Goal: Task Accomplishment & Management: Manage account settings

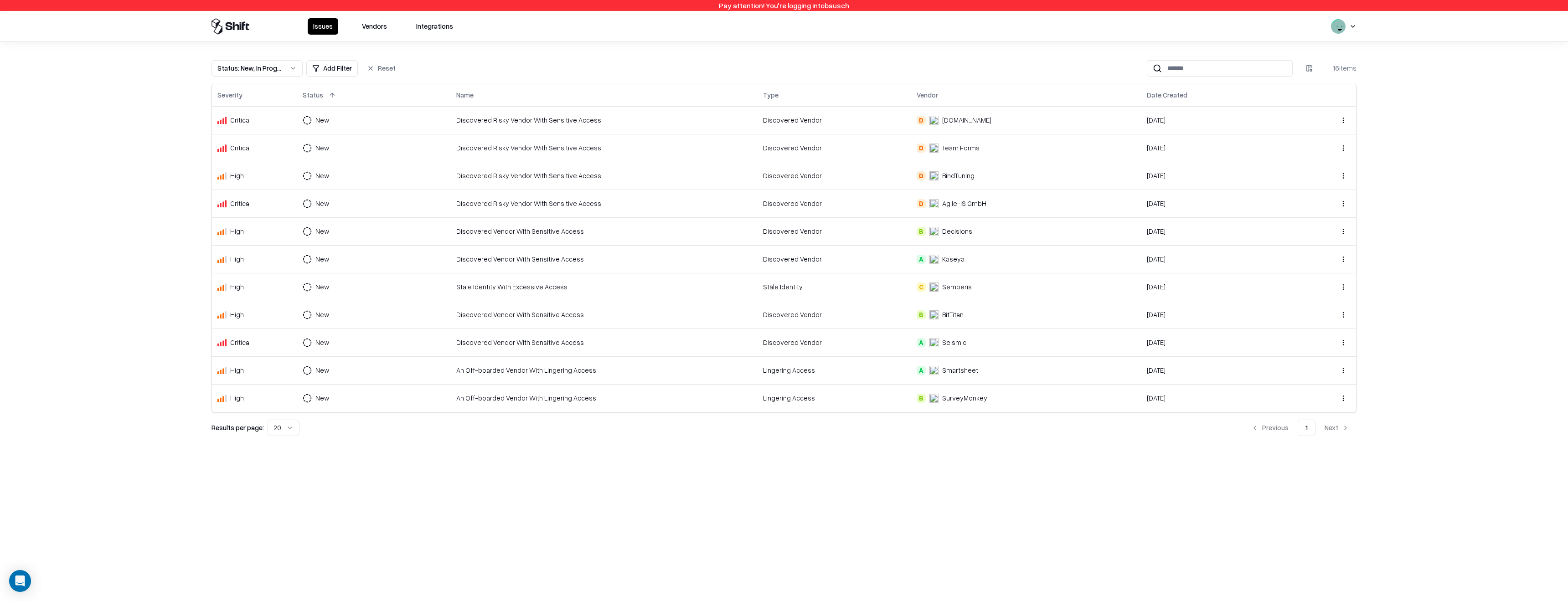
click at [362, 27] on button "Vendors" at bounding box center [374, 27] width 36 height 16
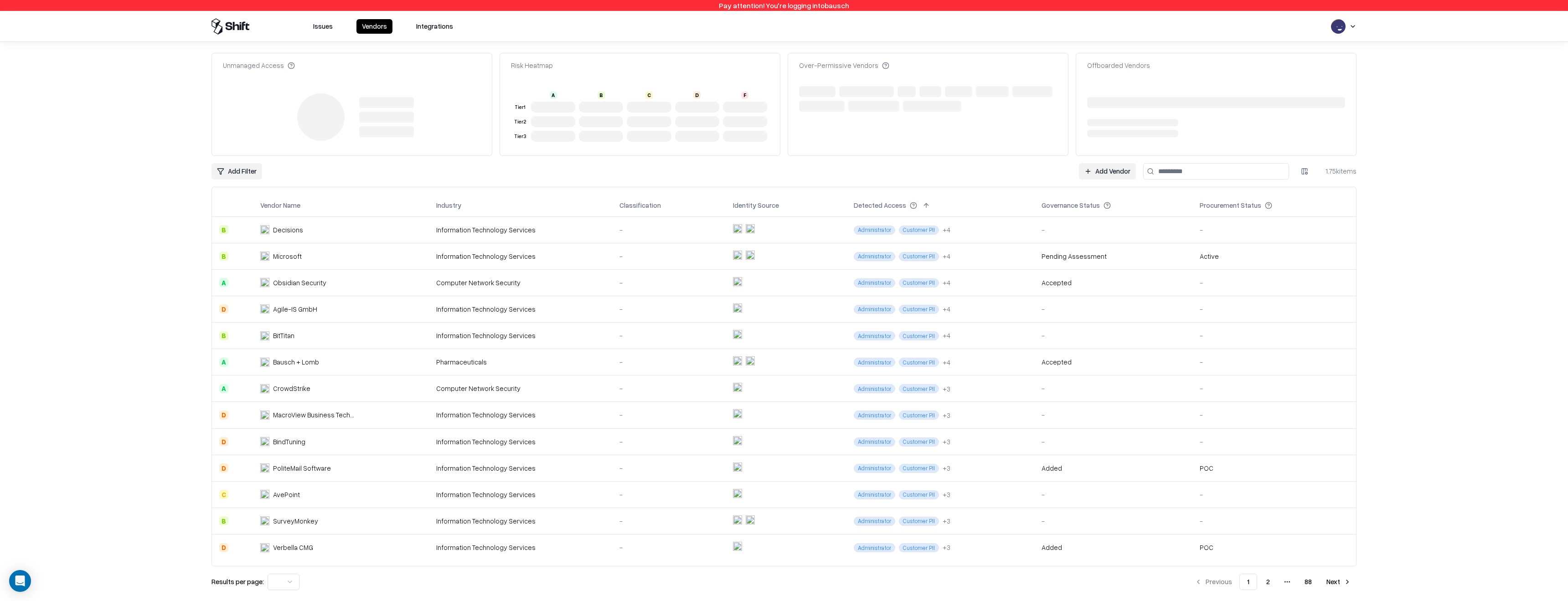
click at [1187, 171] on input at bounding box center [1215, 171] width 146 height 16
type input "******"
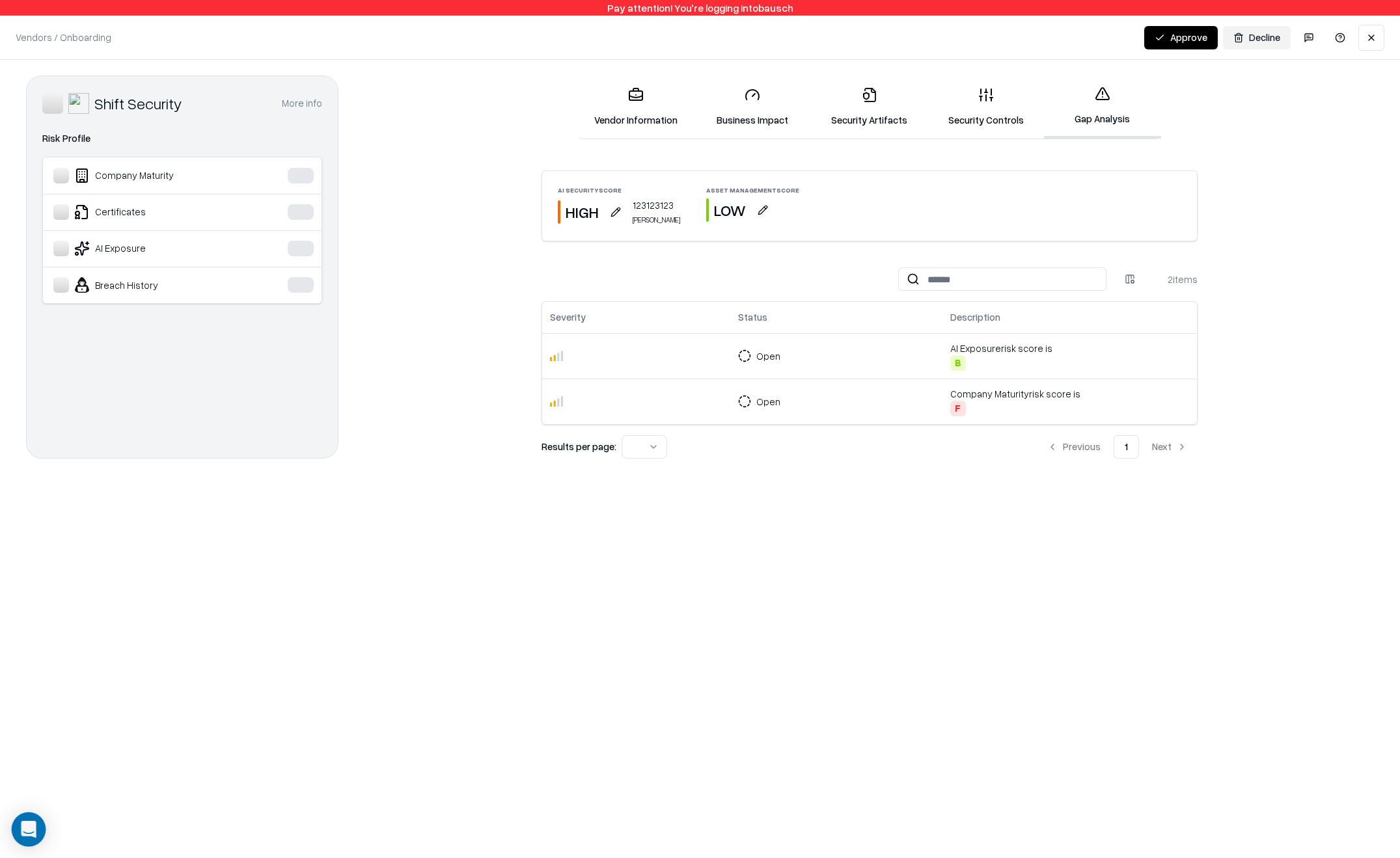
click at [31, 841] on div "Open Intercom Messenger" at bounding box center [29, 830] width 34 height 34
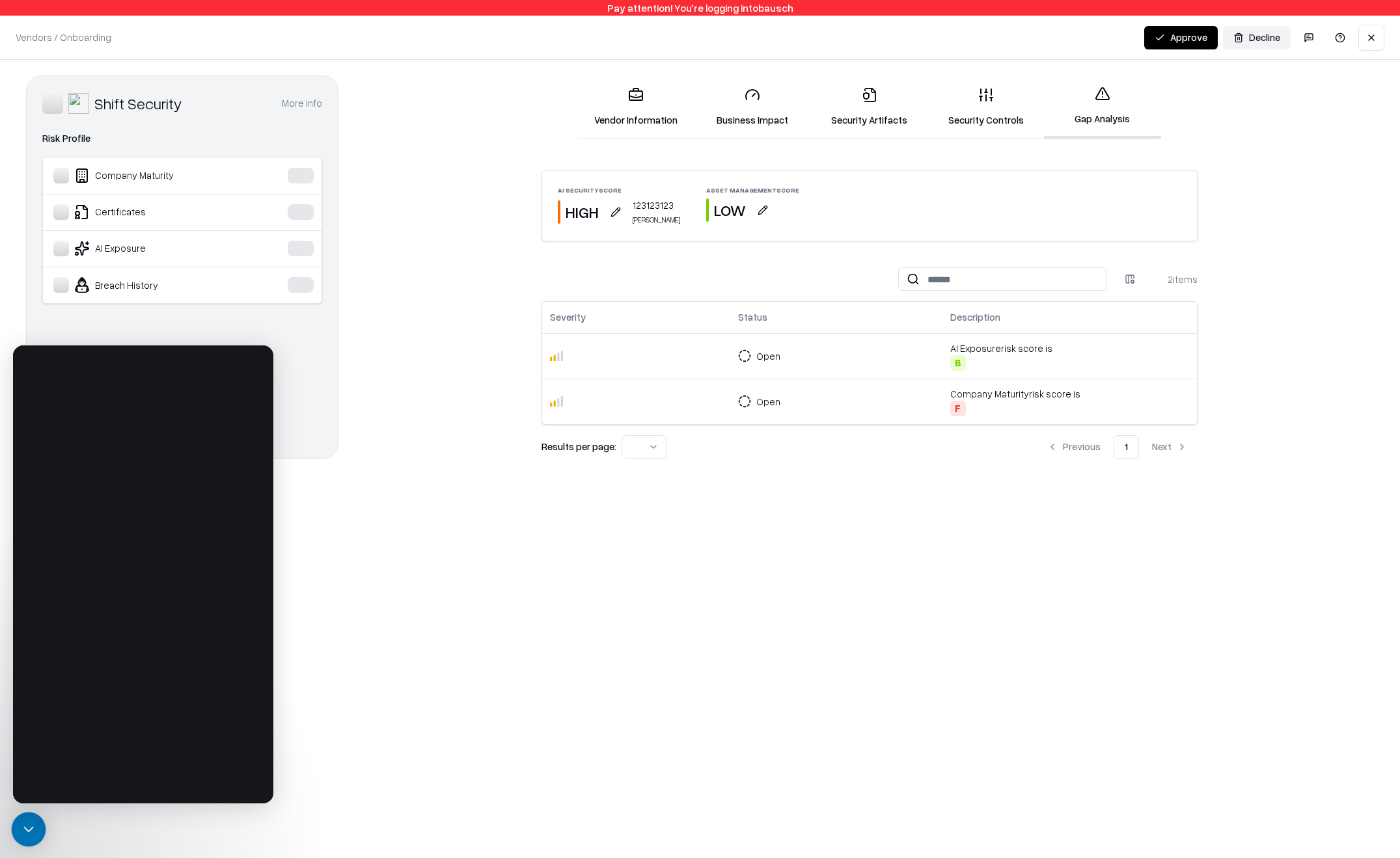
click at [27, 835] on icon "Open Intercom Messenger" at bounding box center [28, 829] width 17 height 17
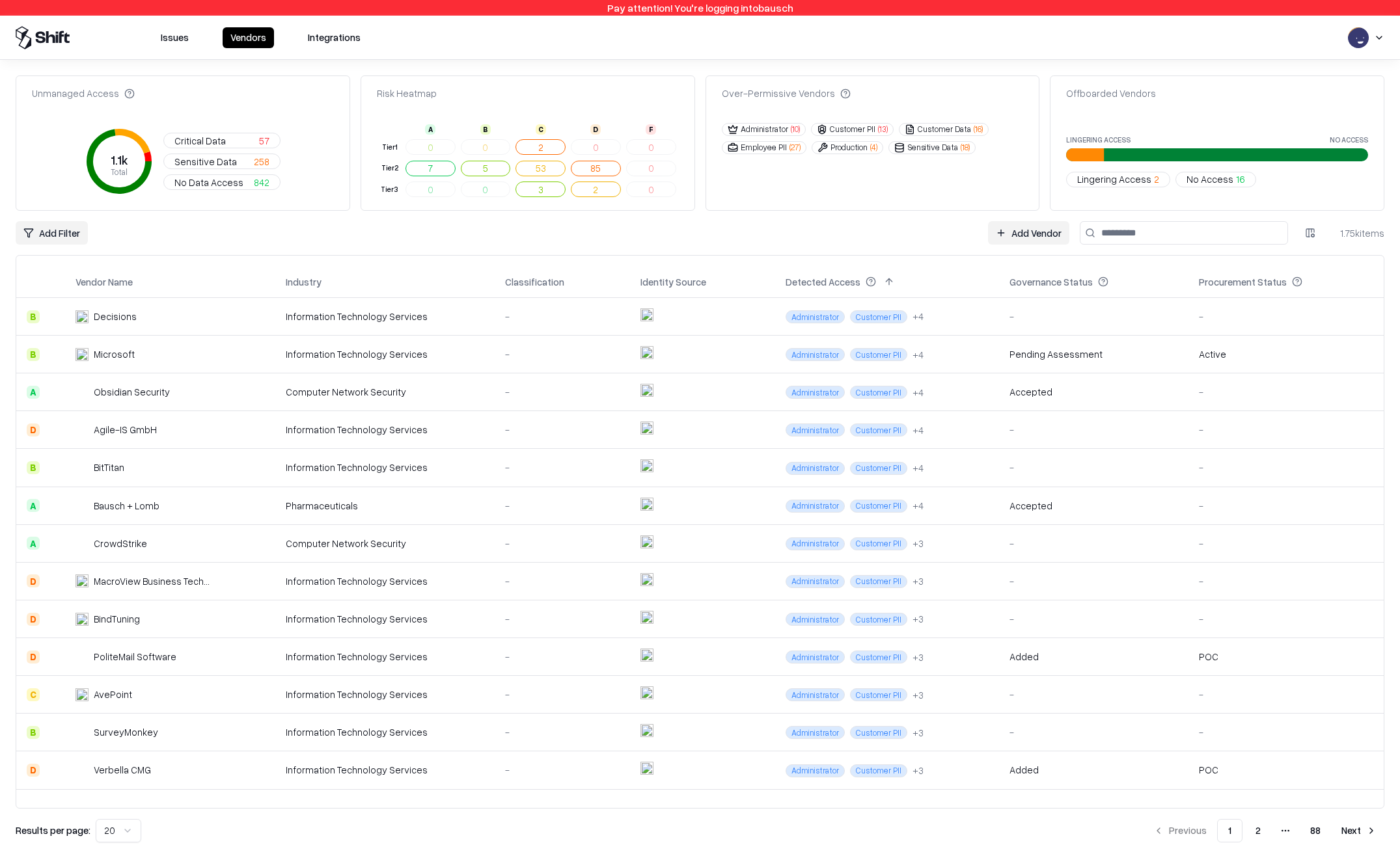
click at [1378, 42] on html "Pay attention! You're logging into bausch Issues Vendors Integrations Unmanaged…" at bounding box center [700, 429] width 1400 height 858
click at [1289, 103] on div "Log out" at bounding box center [1349, 102] width 216 height 22
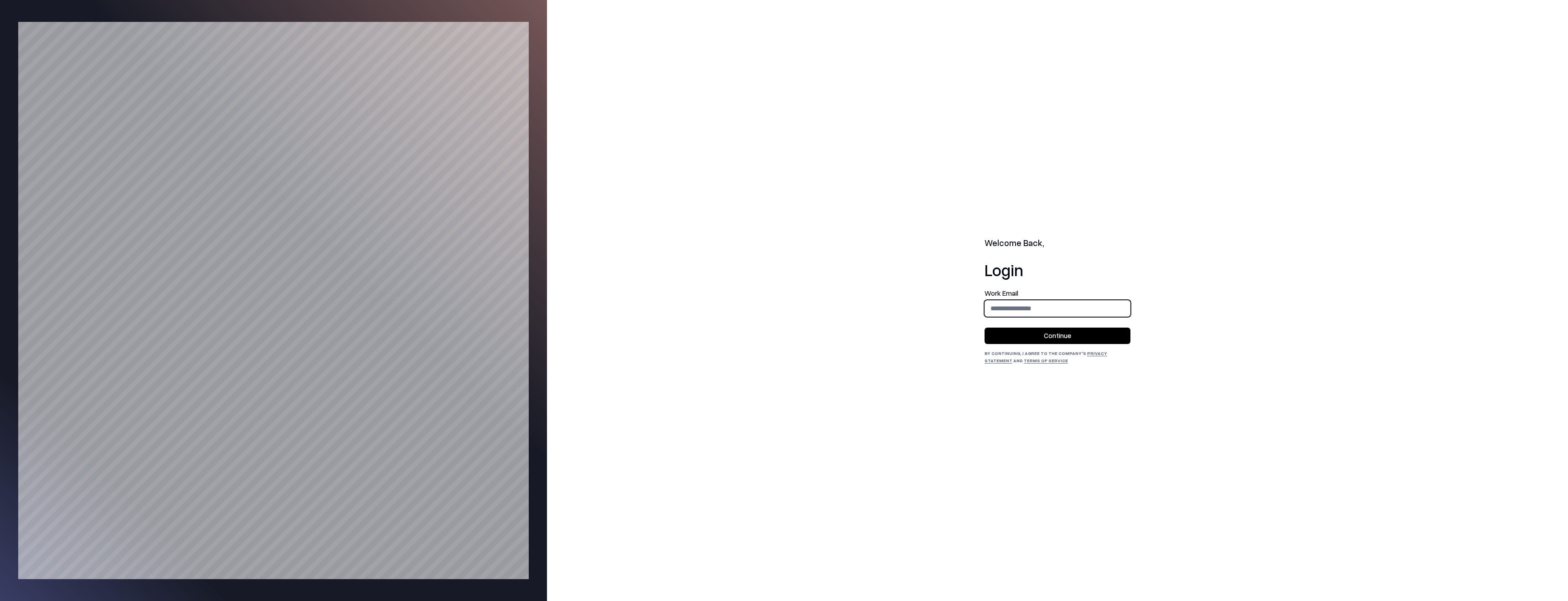
click at [980, 311] on input "email" at bounding box center [1057, 308] width 145 height 17
type input "**********"
click at [980, 329] on button "Continue" at bounding box center [1057, 336] width 146 height 16
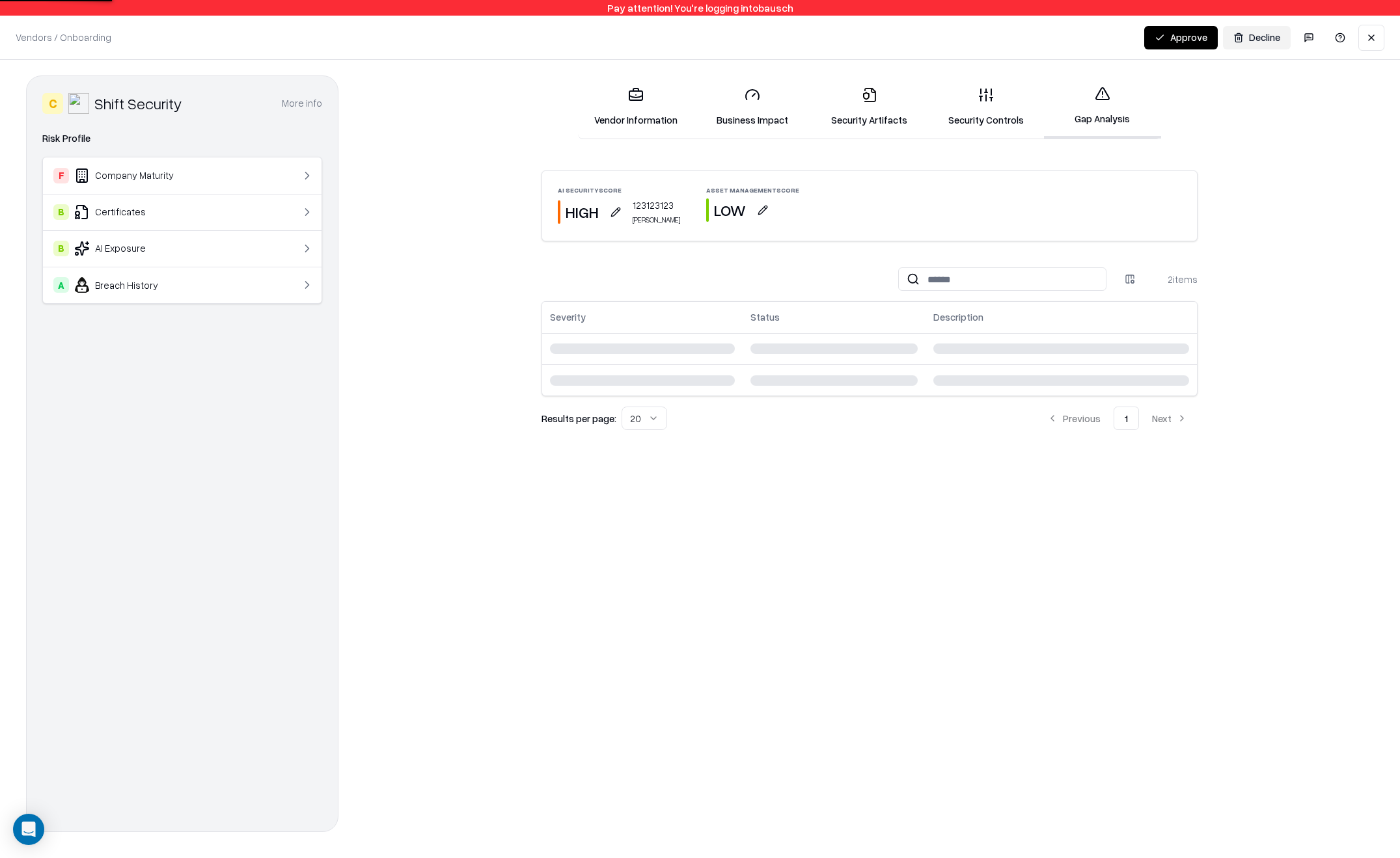
click at [612, 204] on button "button" at bounding box center [616, 212] width 23 height 23
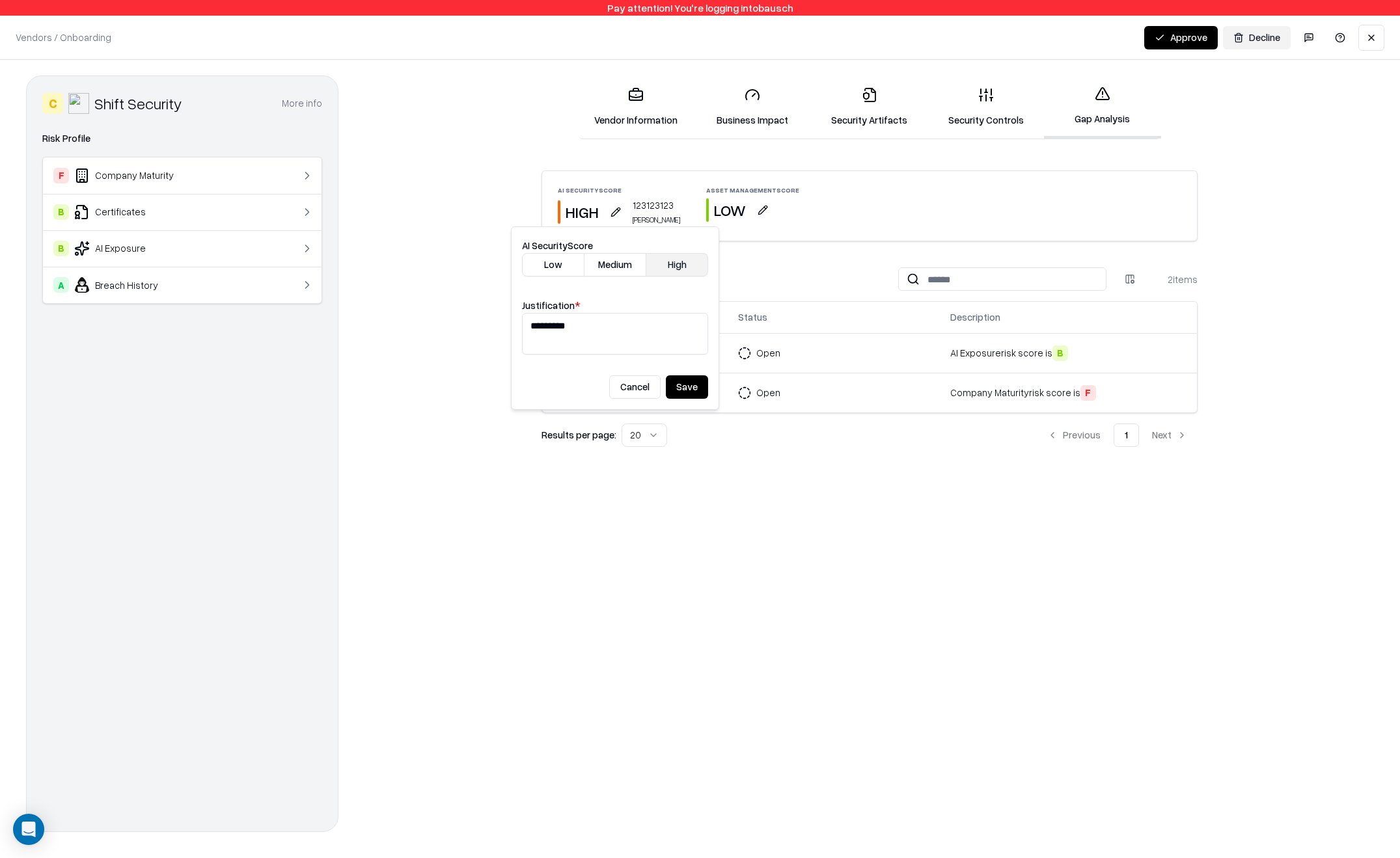
click at [626, 334] on textarea "*********" at bounding box center [615, 334] width 186 height 42
drag, startPoint x: 626, startPoint y: 334, endPoint x: 546, endPoint y: 321, distance: 81.0
click at [547, 323] on textarea "*********" at bounding box center [615, 334] width 186 height 42
click at [557, 266] on button "Low" at bounding box center [552, 265] width 62 height 23
click at [691, 391] on button "Save" at bounding box center [687, 387] width 42 height 23
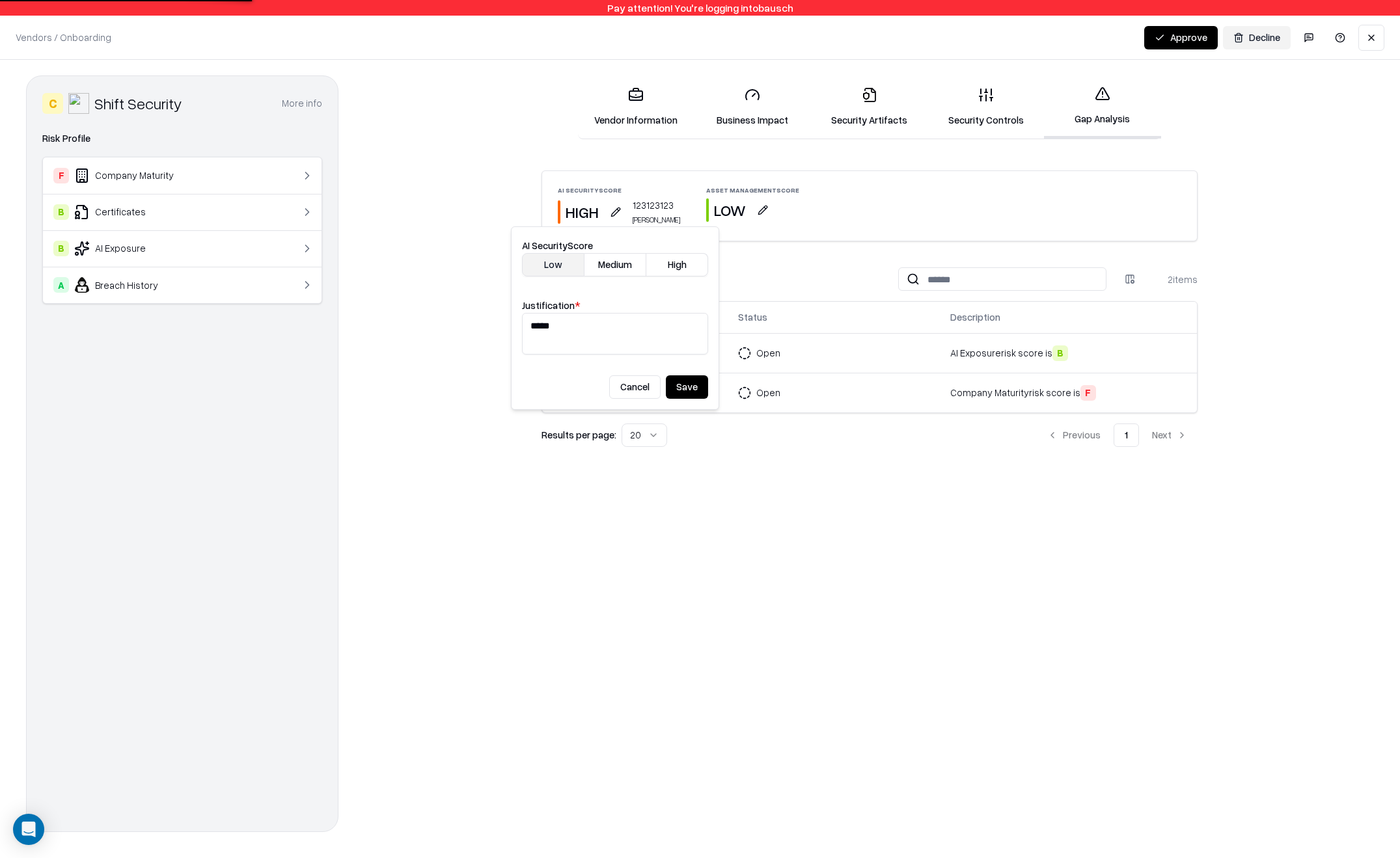
type textarea "*********"
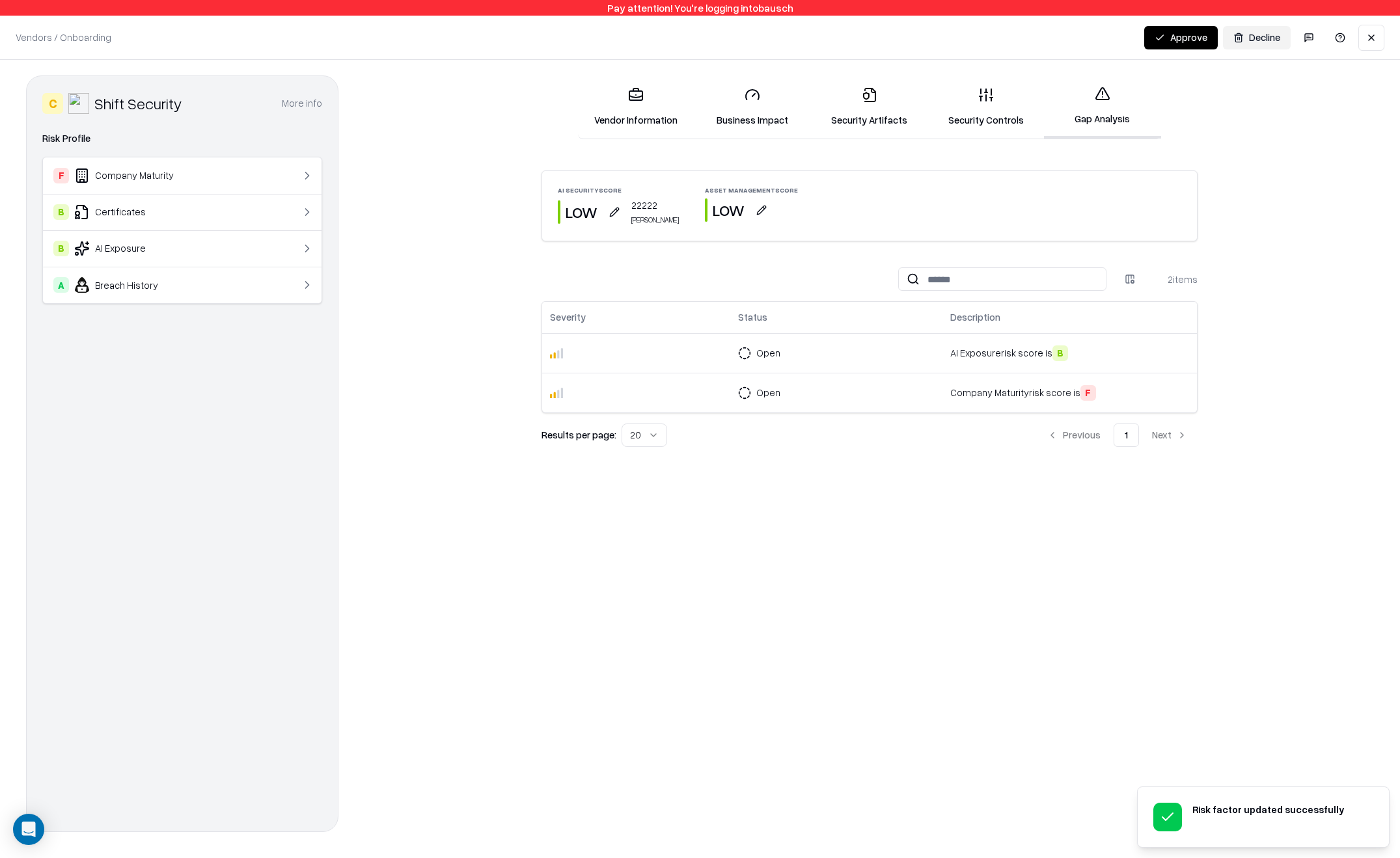
click at [610, 216] on button "button" at bounding box center [615, 212] width 23 height 23
click at [675, 269] on button "High" at bounding box center [676, 265] width 62 height 23
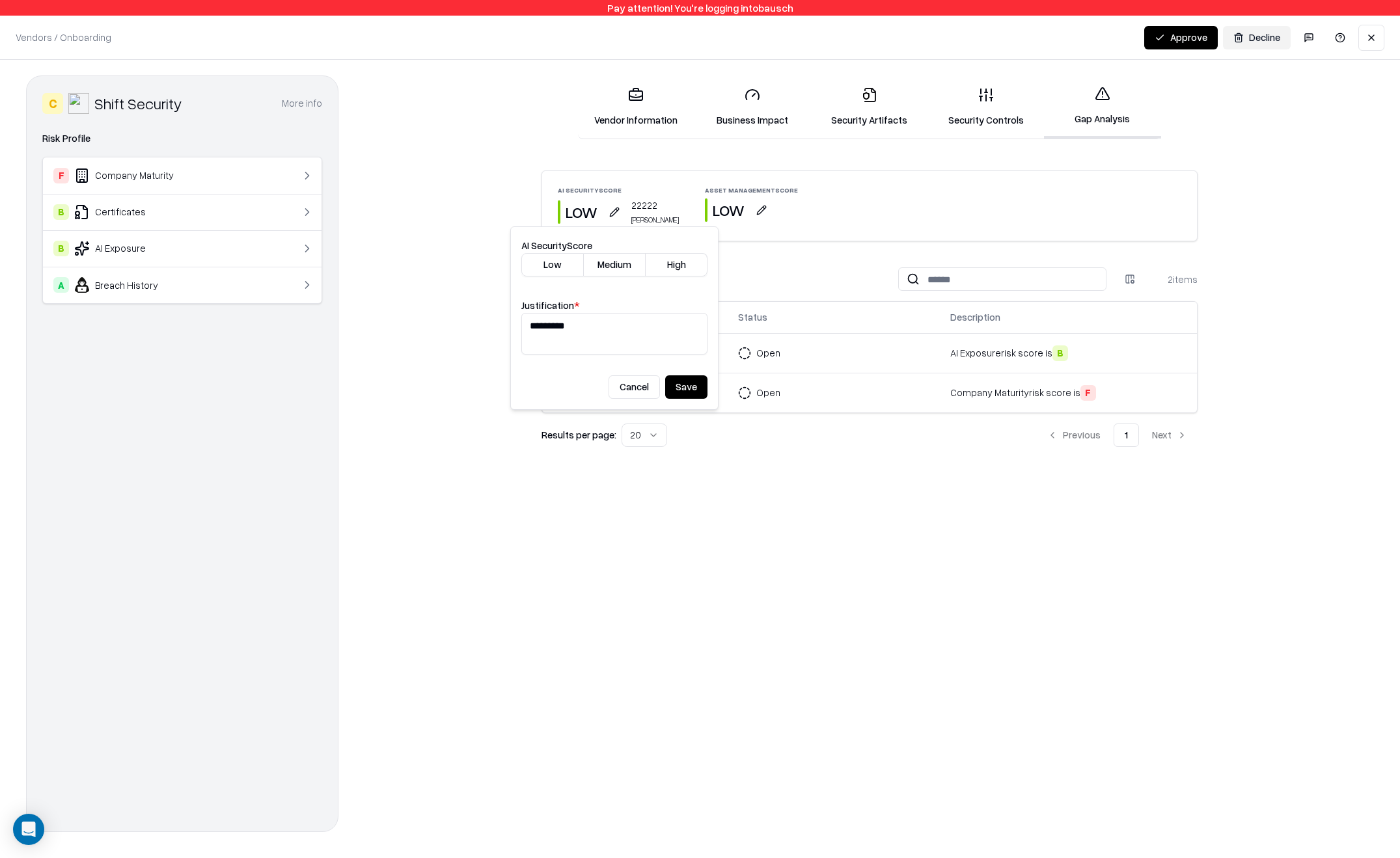
click at [626, 269] on button "Medium" at bounding box center [615, 265] width 62 height 23
click at [644, 380] on button "Cancel" at bounding box center [634, 387] width 51 height 23
click at [627, 206] on div "LOW 22222 Daniel" at bounding box center [618, 212] width 121 height 27
click at [622, 207] on button "button" at bounding box center [615, 212] width 23 height 23
click at [635, 388] on button "Cancel" at bounding box center [634, 387] width 51 height 23
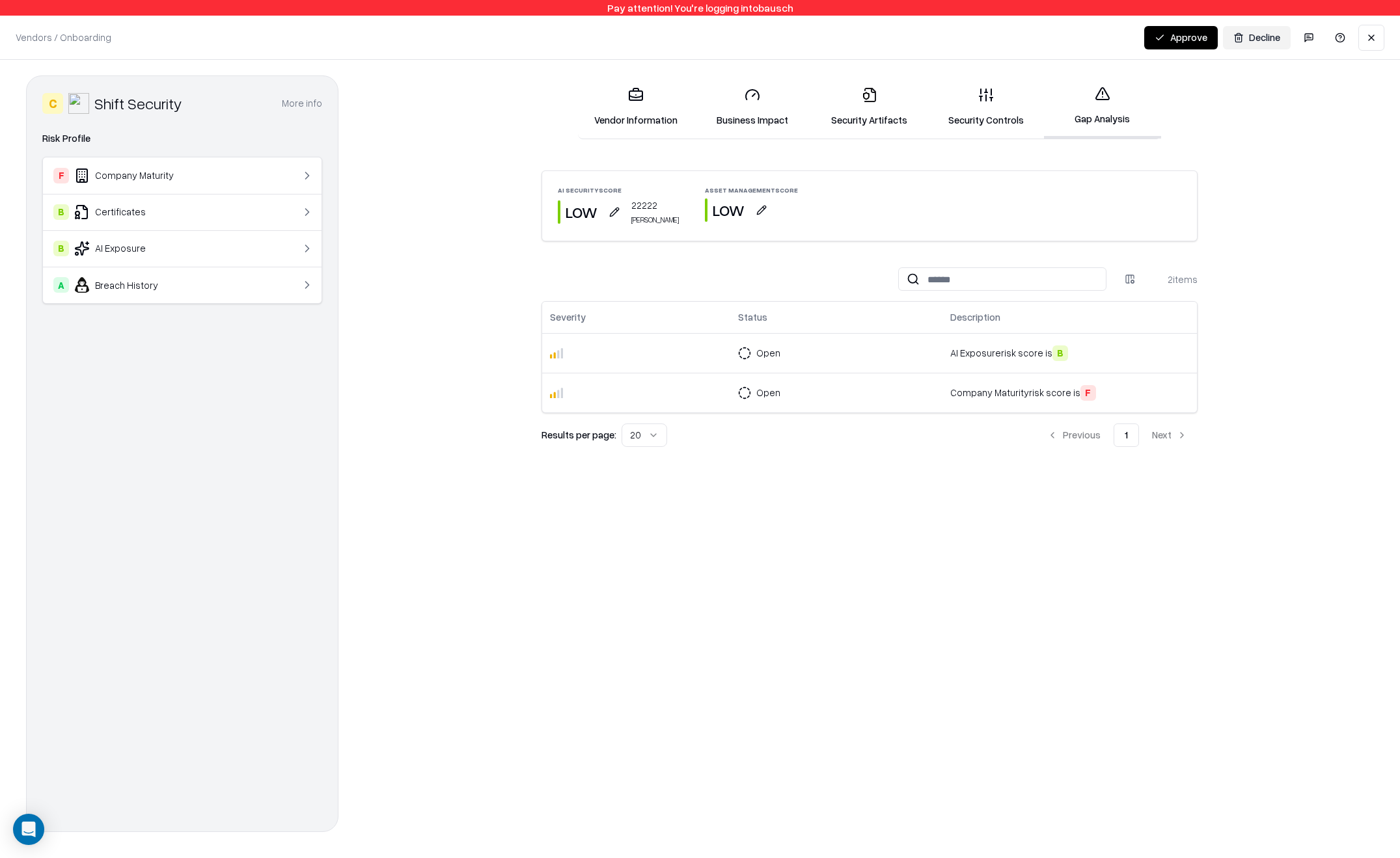
click at [611, 214] on button "button" at bounding box center [615, 212] width 23 height 23
click at [643, 400] on div "AI Security Score Low Medium High Justification * ********* Cancel Save" at bounding box center [614, 318] width 209 height 183
click at [641, 393] on button "Cancel" at bounding box center [634, 387] width 51 height 23
click at [750, 208] on button "button" at bounding box center [762, 210] width 23 height 23
click at [751, 386] on button "Cancel" at bounding box center [759, 385] width 51 height 23
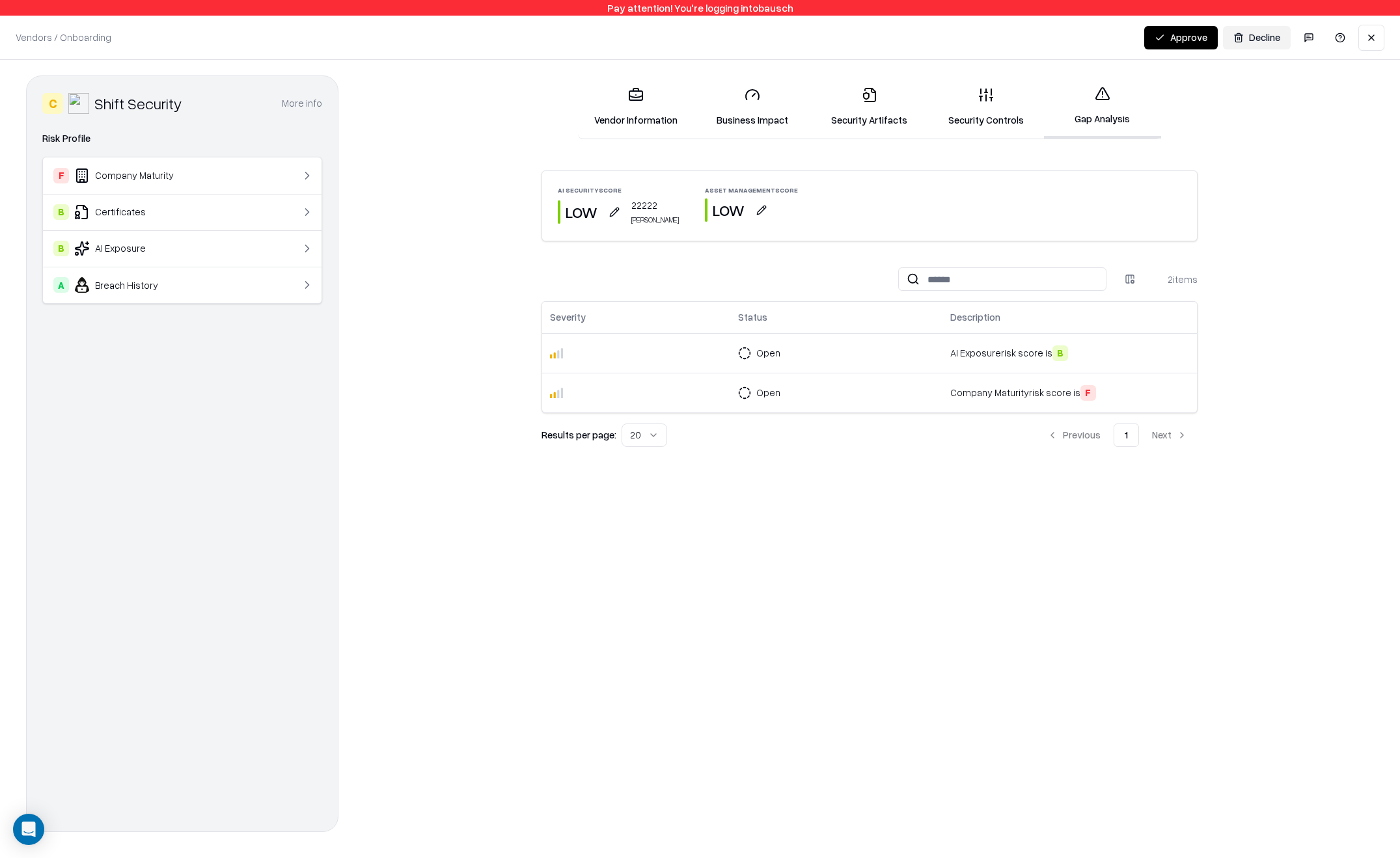
click at [619, 212] on button "button" at bounding box center [615, 212] width 23 height 23
click at [665, 267] on button "High" at bounding box center [676, 265] width 62 height 23
click at [694, 380] on button "Save" at bounding box center [686, 387] width 42 height 23
click at [617, 211] on button "button" at bounding box center [616, 212] width 23 height 23
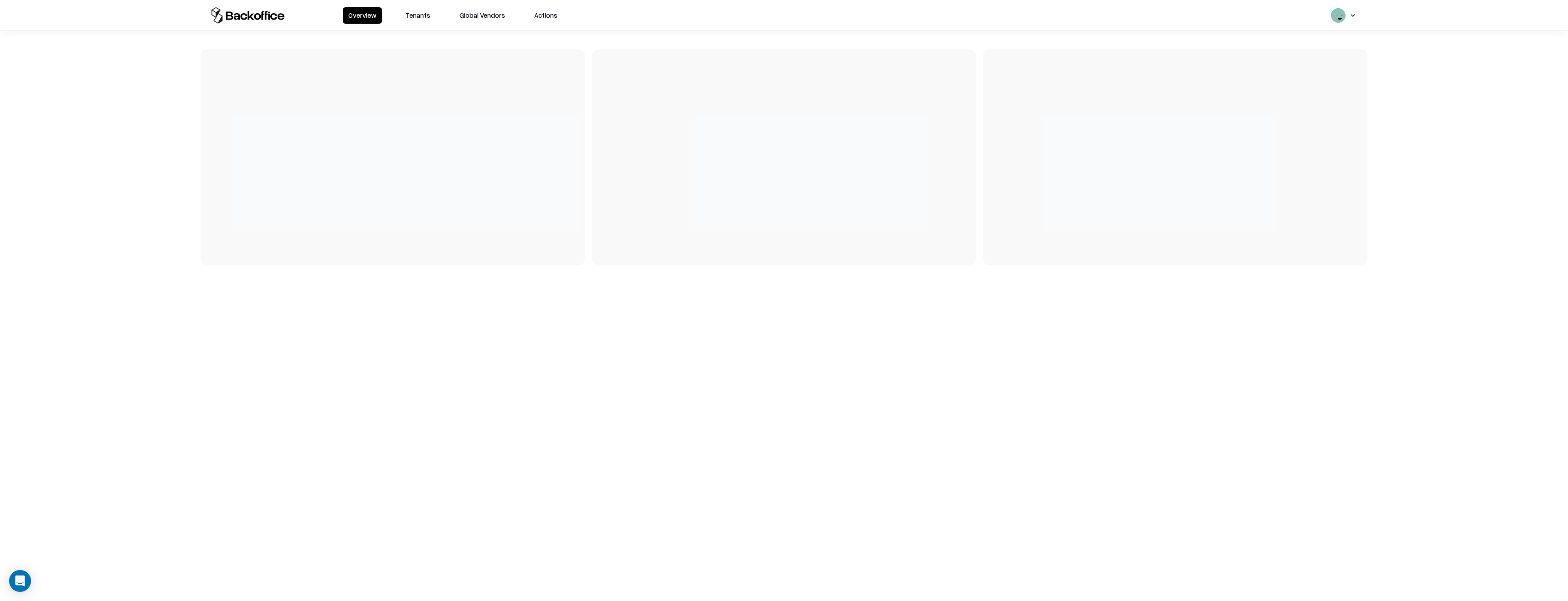
click at [399, 14] on div "Overview Tenants Global Vendors Actions" at bounding box center [453, 16] width 220 height 16
click at [411, 14] on button "Tenants" at bounding box center [418, 16] width 35 height 16
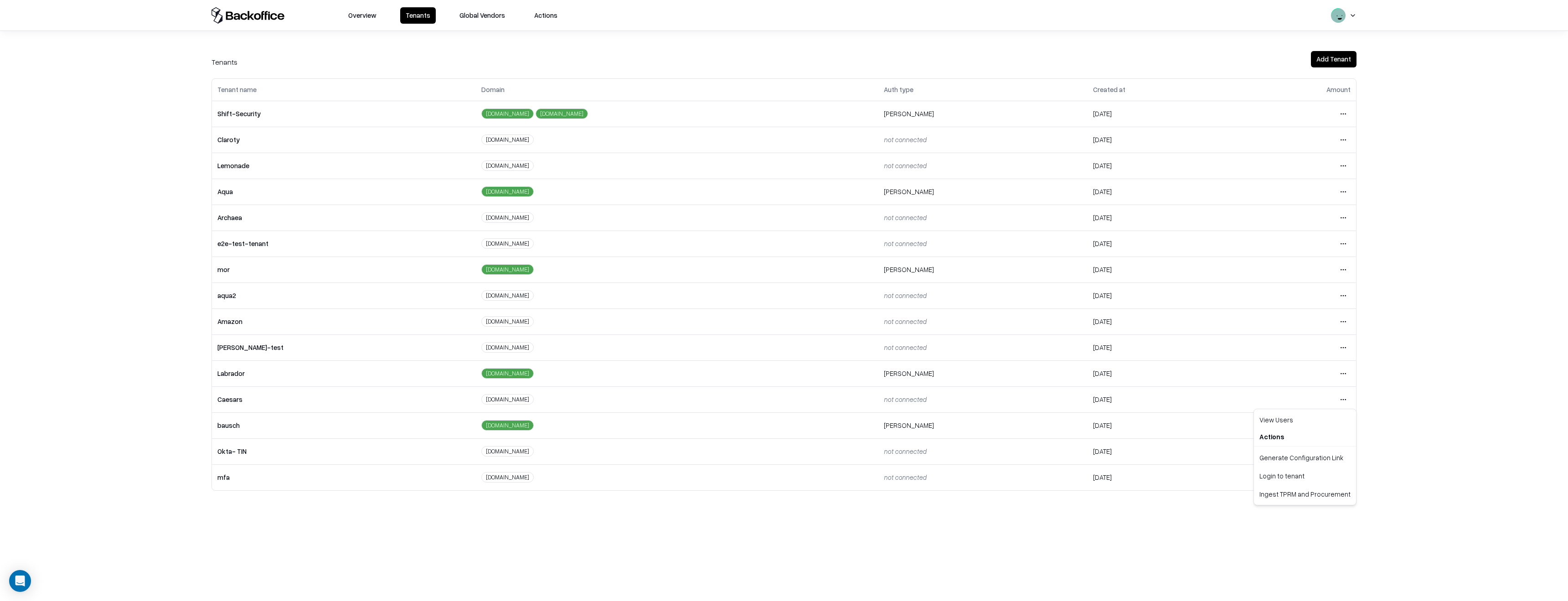
click at [1344, 401] on html "Overview Tenants Global Vendors Actions Tenants Add Tenant Tenant name Domain A…" at bounding box center [784, 300] width 1568 height 601
click at [1290, 475] on div "Login to tenant" at bounding box center [1305, 475] width 99 height 18
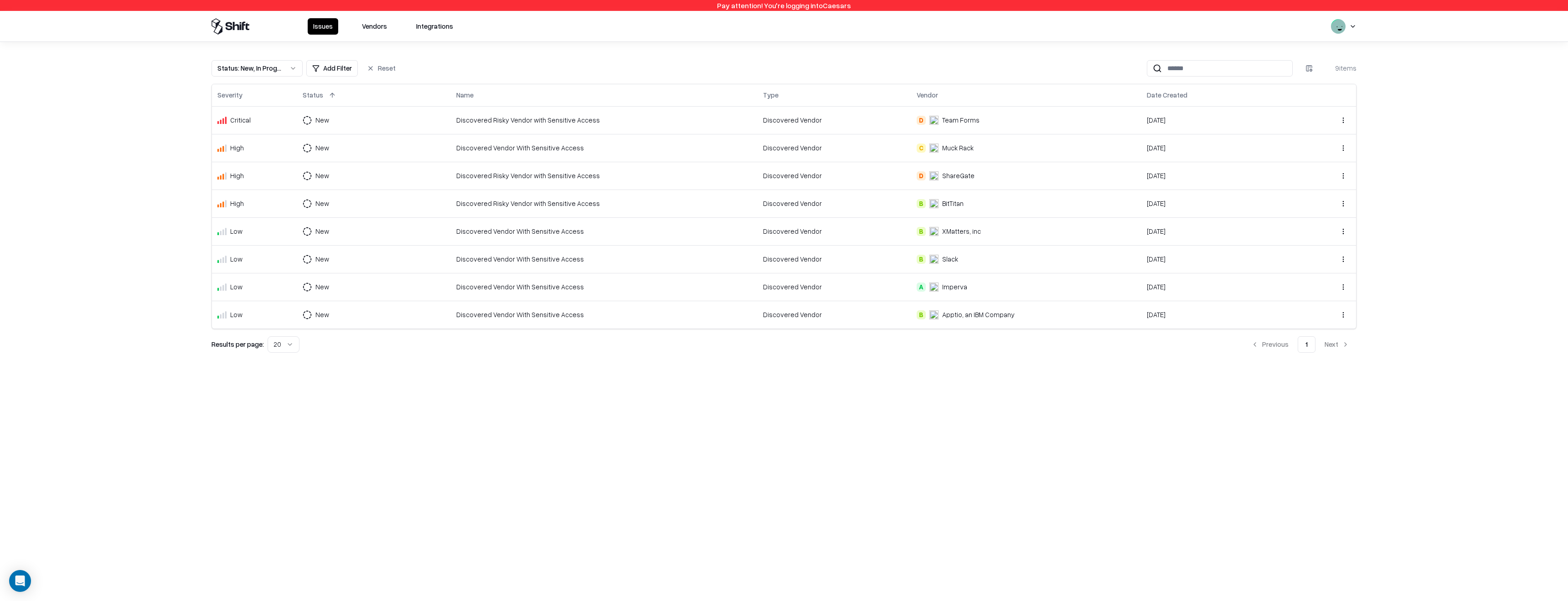
click at [375, 23] on button "Vendors" at bounding box center [374, 27] width 36 height 16
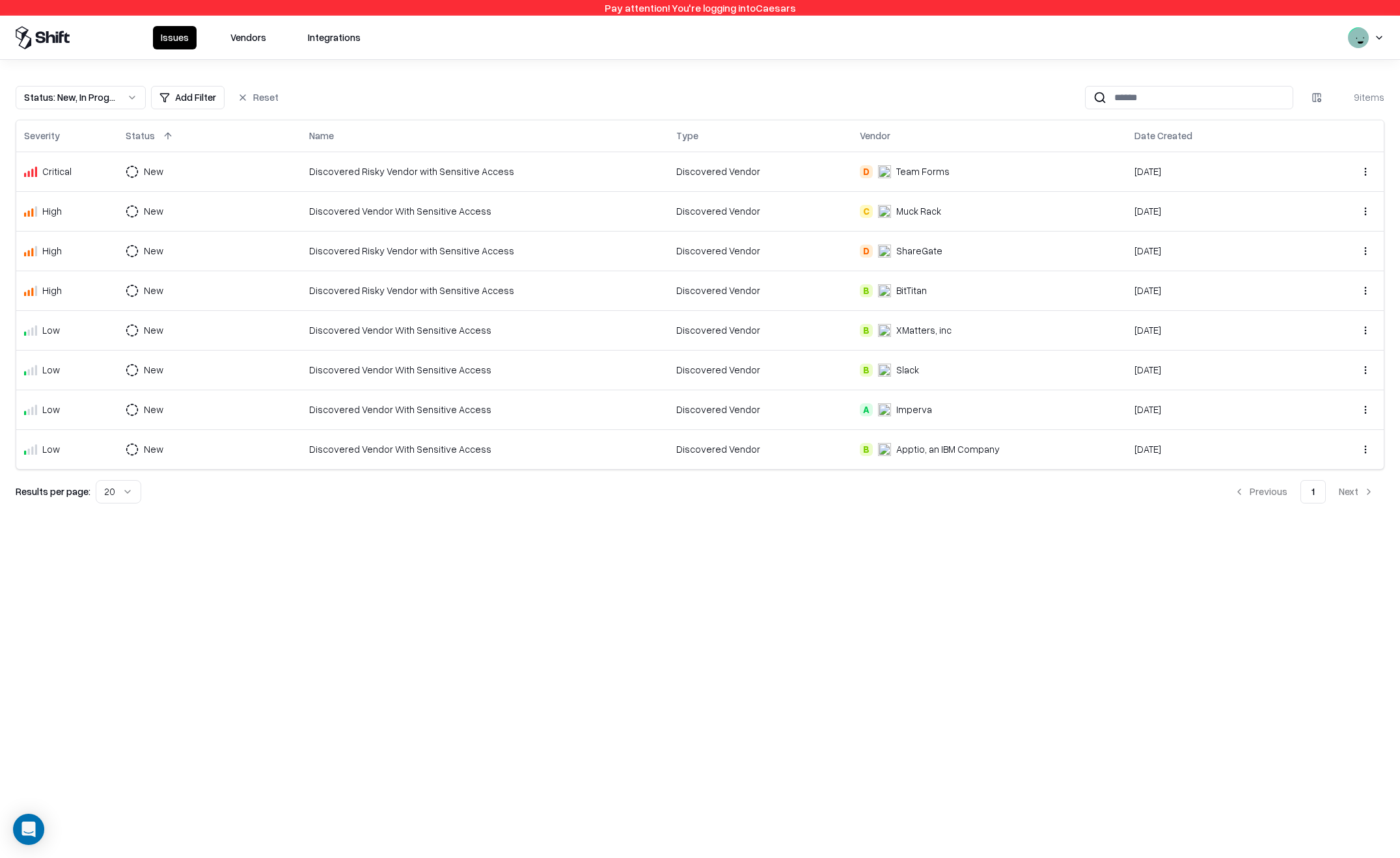
click at [239, 33] on button "Vendors" at bounding box center [248, 38] width 51 height 23
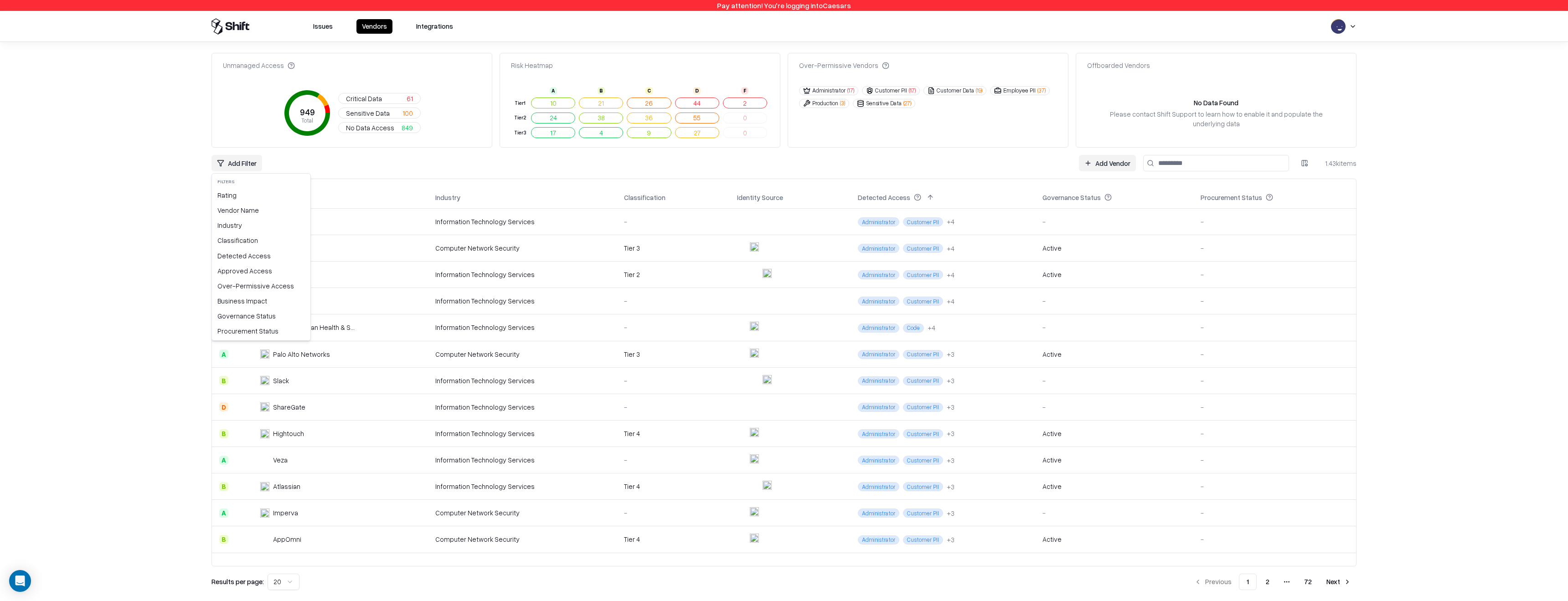
click at [248, 161] on html "Pay attention! You're logging into Caesars Issues Vendors Integrations Unmanage…" at bounding box center [784, 300] width 1568 height 601
click at [320, 166] on html "Pay attention! You're logging into Caesars Issues Vendors Integrations Unmanage…" at bounding box center [784, 300] width 1568 height 601
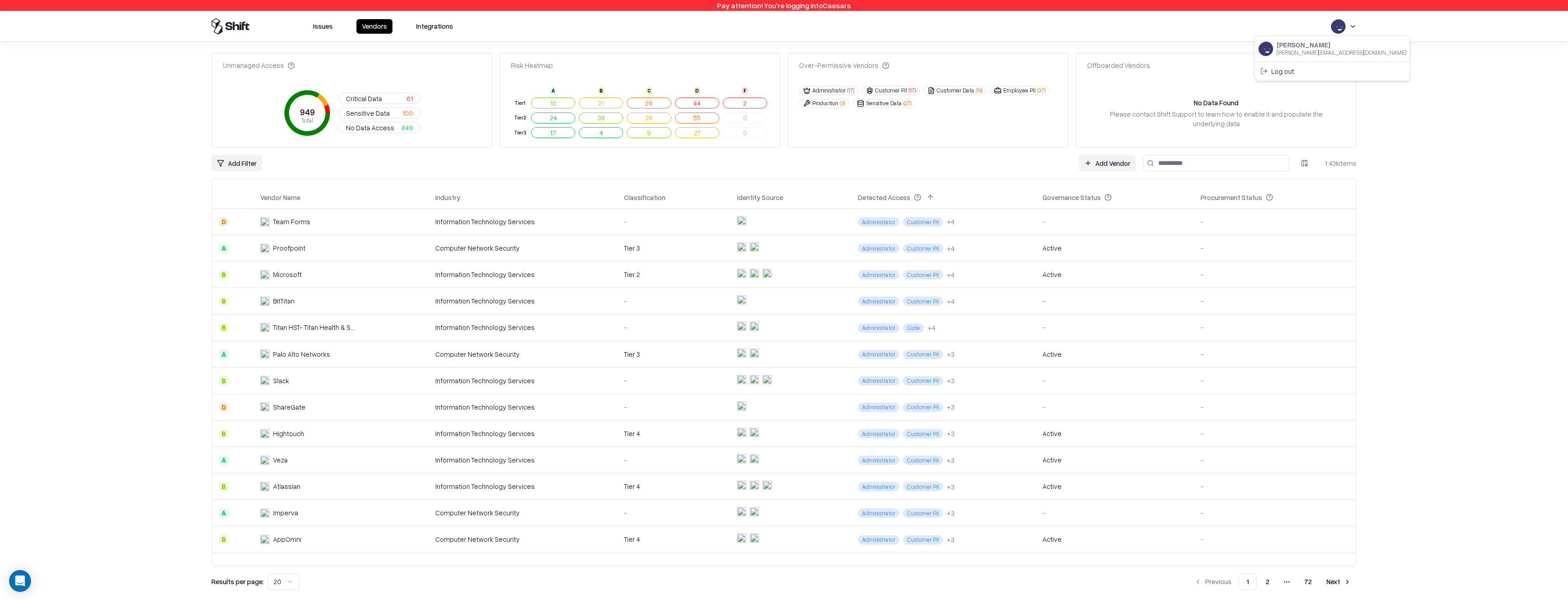
click at [980, 23] on html "Pay attention! You're logging into Caesars Issues Vendors Integrations Unmanage…" at bounding box center [784, 300] width 1568 height 601
drag, startPoint x: 1284, startPoint y: 74, endPoint x: 1507, endPoint y: 47, distance: 224.6
click at [980, 44] on html "Pay attention! You're logging into Caesars Issues Vendors Integrations Unmanage…" at bounding box center [784, 300] width 1568 height 601
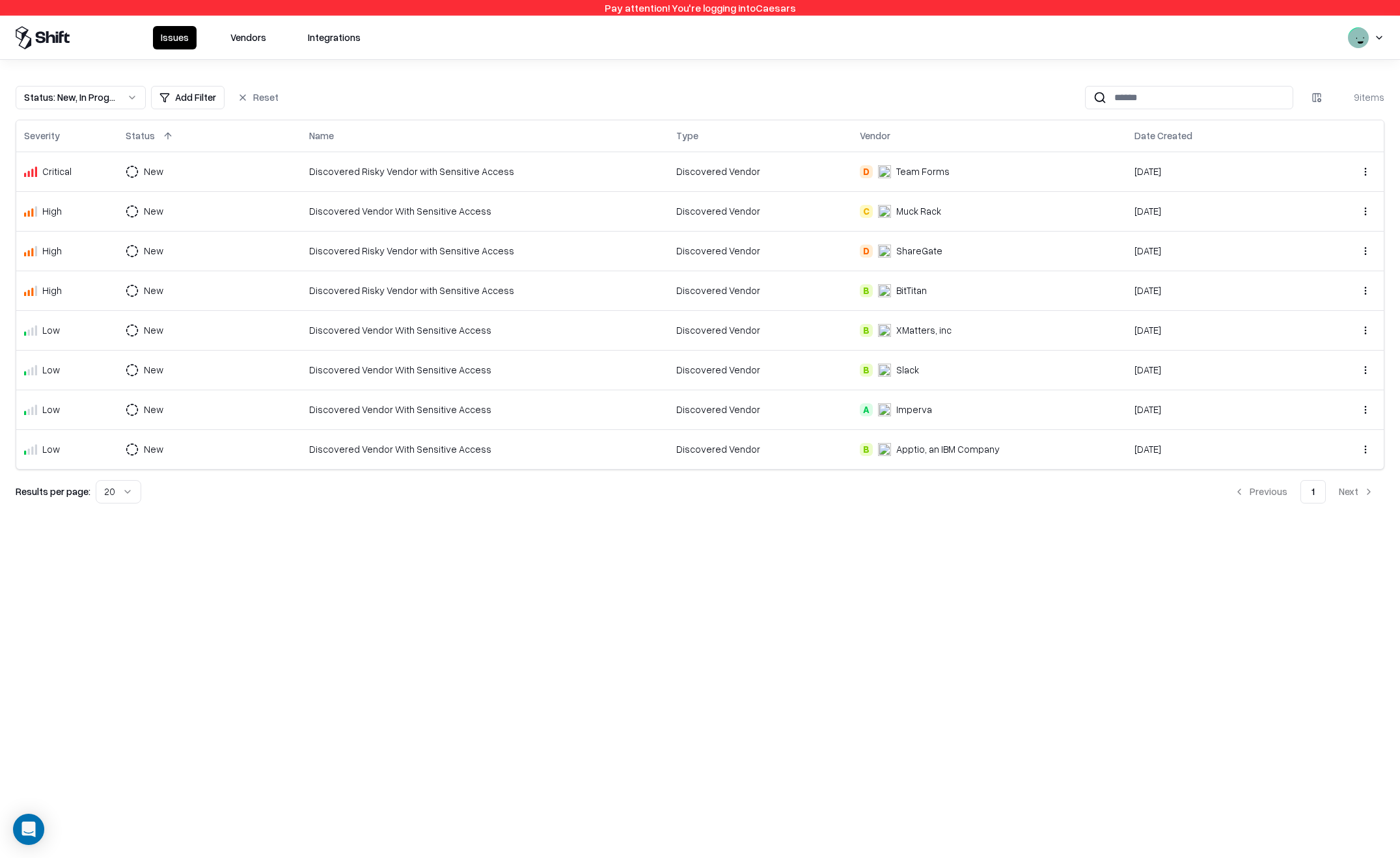
click at [246, 36] on button "Vendors" at bounding box center [248, 38] width 51 height 23
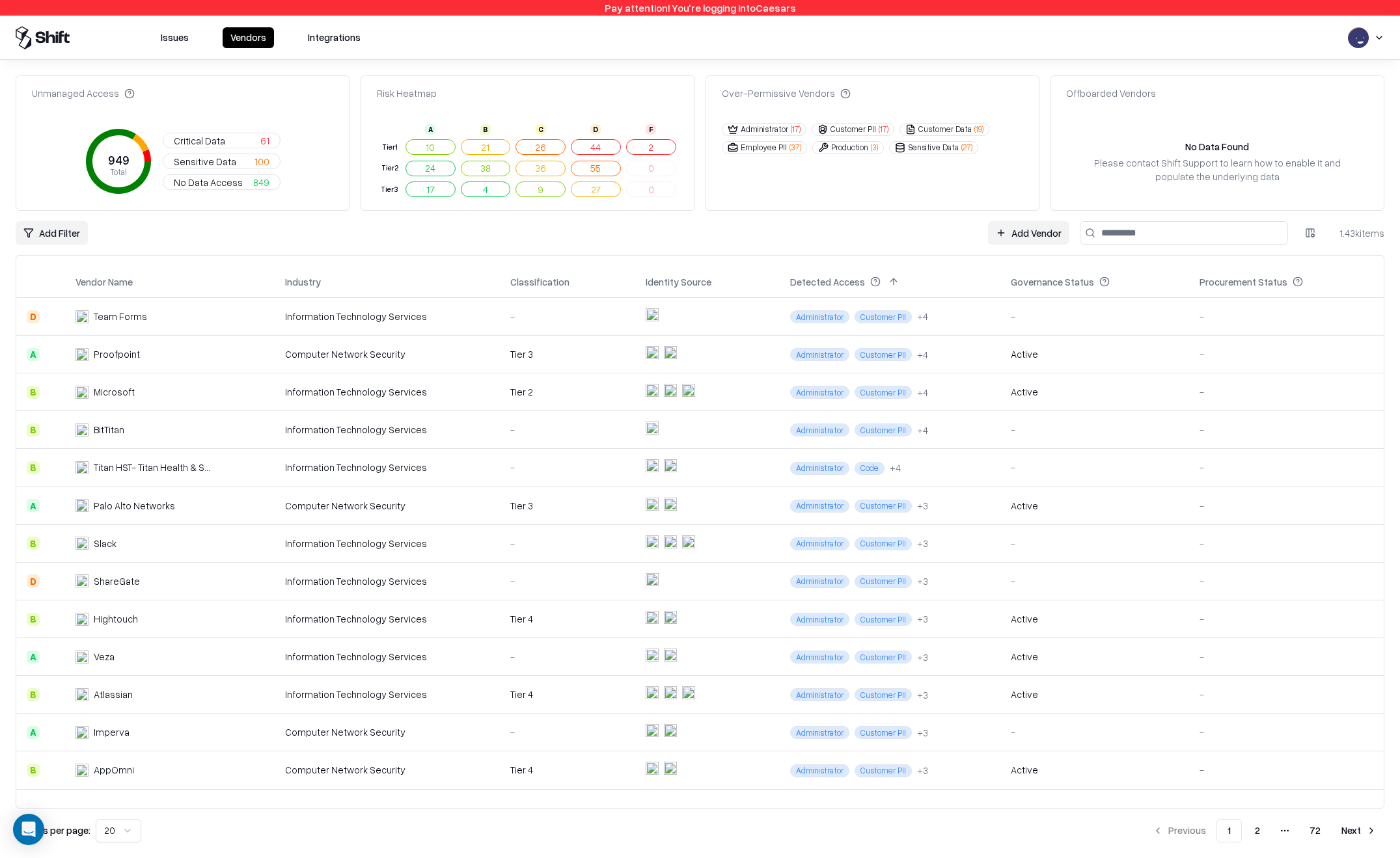
click at [1206, 224] on input at bounding box center [1183, 233] width 209 height 23
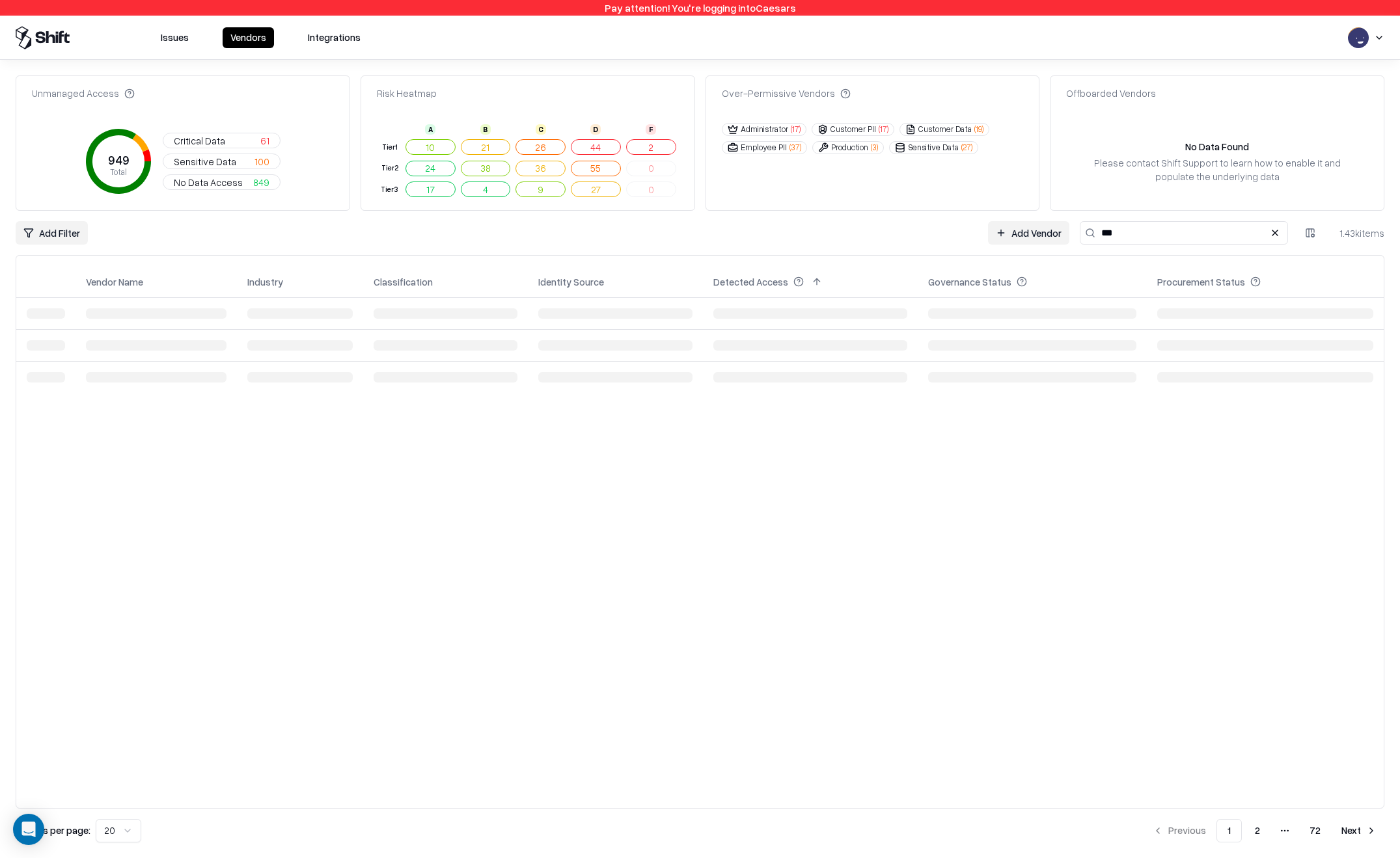
type input "***"
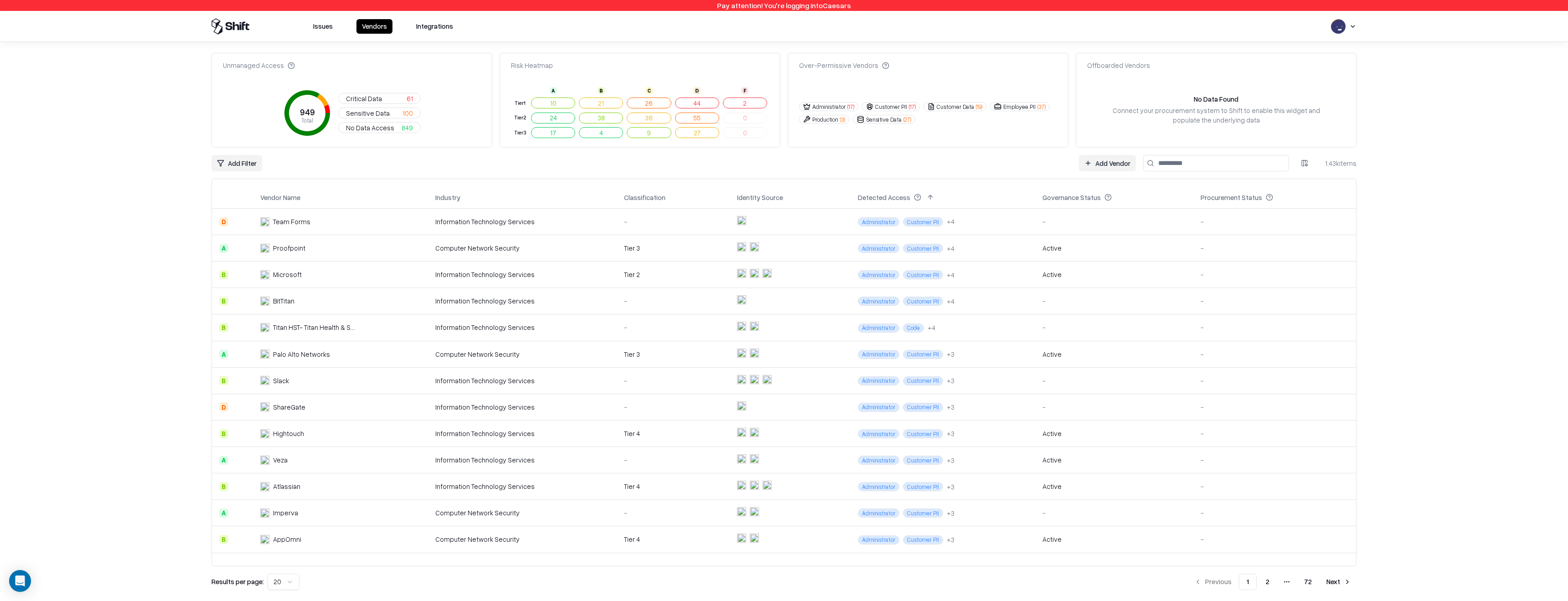
click at [980, 21] on div "Issues Vendors Integrations" at bounding box center [784, 27] width 1167 height 16
click at [980, 27] on html "Pay attention! You're logging into Caesars Issues Vendors Integrations Unmanage…" at bounding box center [784, 300] width 1568 height 601
click at [980, 69] on div "Log out" at bounding box center [1332, 71] width 151 height 15
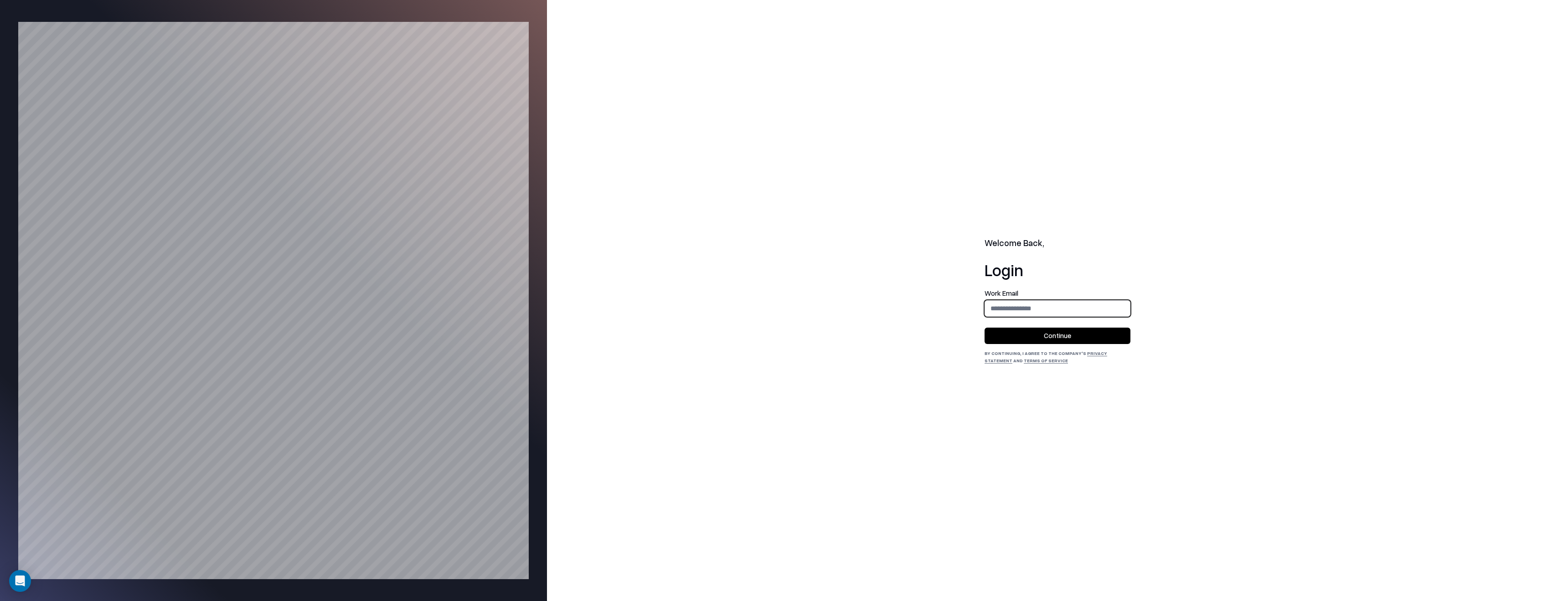
click at [980, 311] on input "email" at bounding box center [1057, 308] width 145 height 17
type input "**********"
click at [980, 336] on button "Continue" at bounding box center [1057, 336] width 146 height 16
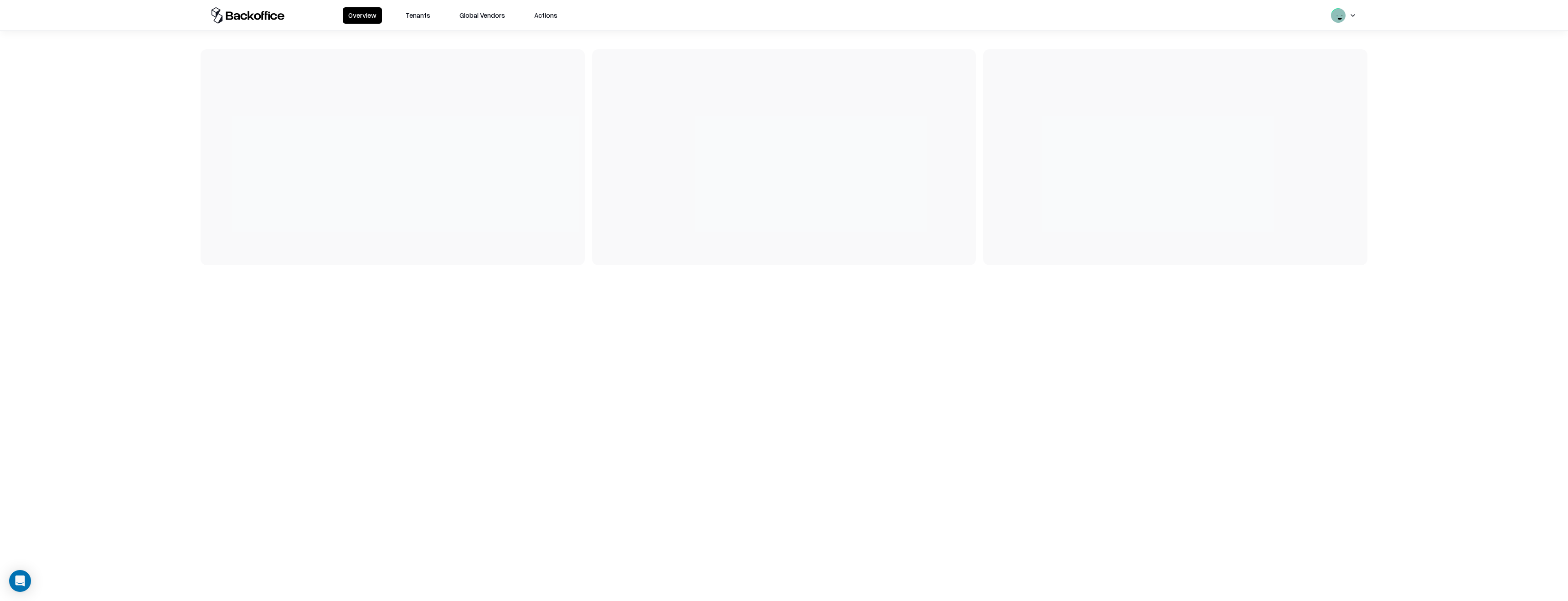
click at [412, 17] on button "Tenants" at bounding box center [418, 16] width 35 height 16
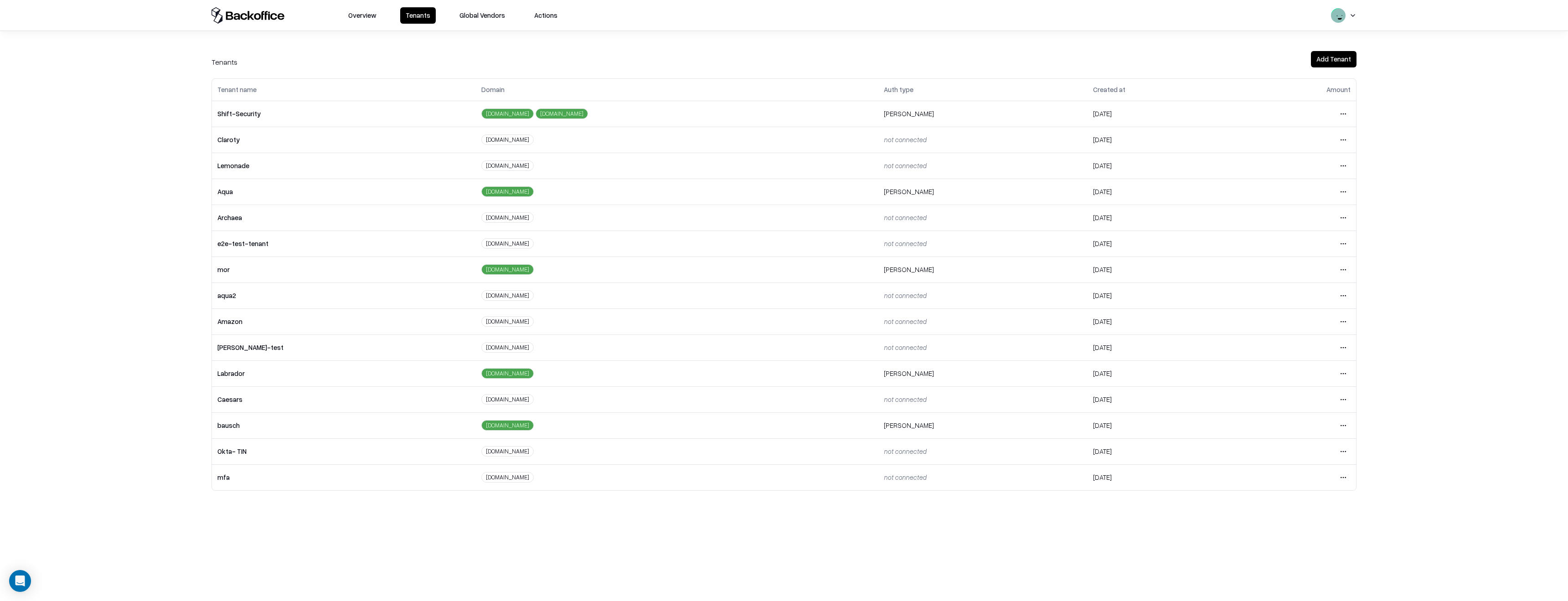
click at [1338, 51] on button "Add Tenant" at bounding box center [1334, 59] width 46 height 16
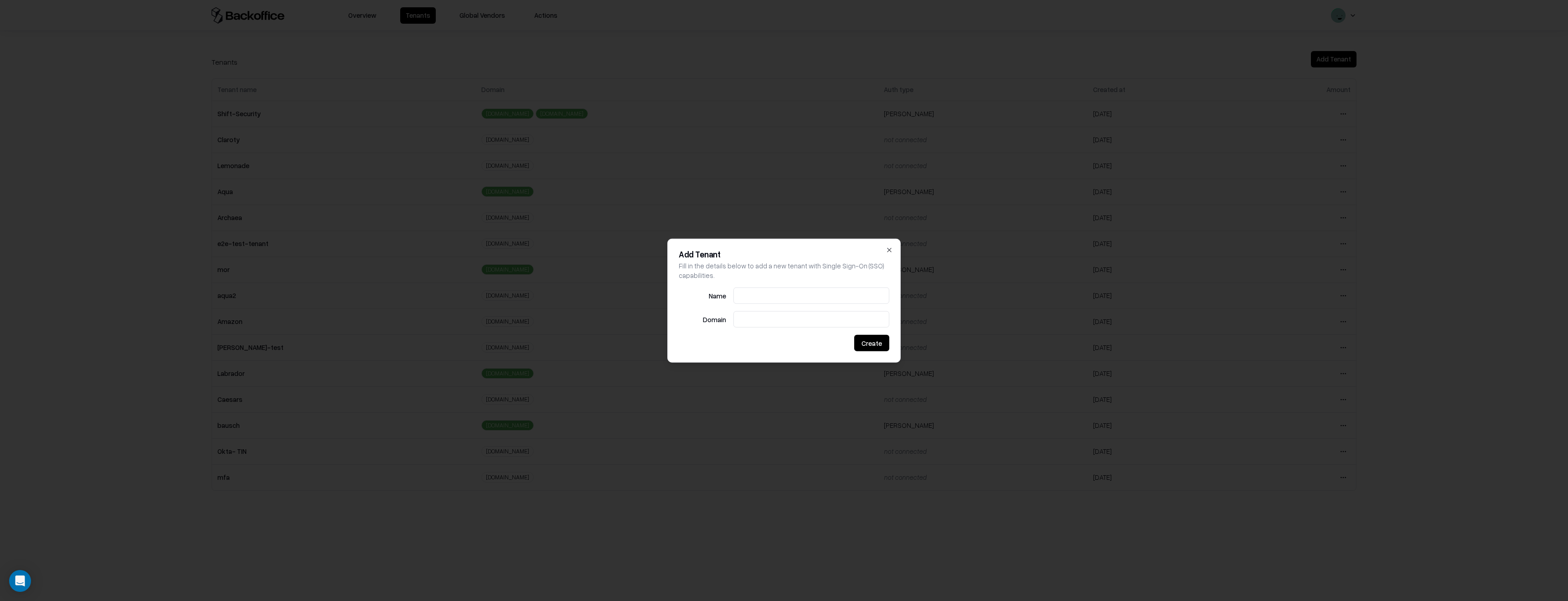
click at [898, 246] on div "Add Tenant Fill in the details below to add a new tenant with Single Sign-On (S…" at bounding box center [784, 300] width 233 height 124
click at [894, 246] on div "Add Tenant Fill in the details below to add a new tenant with Single Sign-On (S…" at bounding box center [784, 300] width 233 height 124
click at [887, 246] on icon "button" at bounding box center [889, 250] width 8 height 8
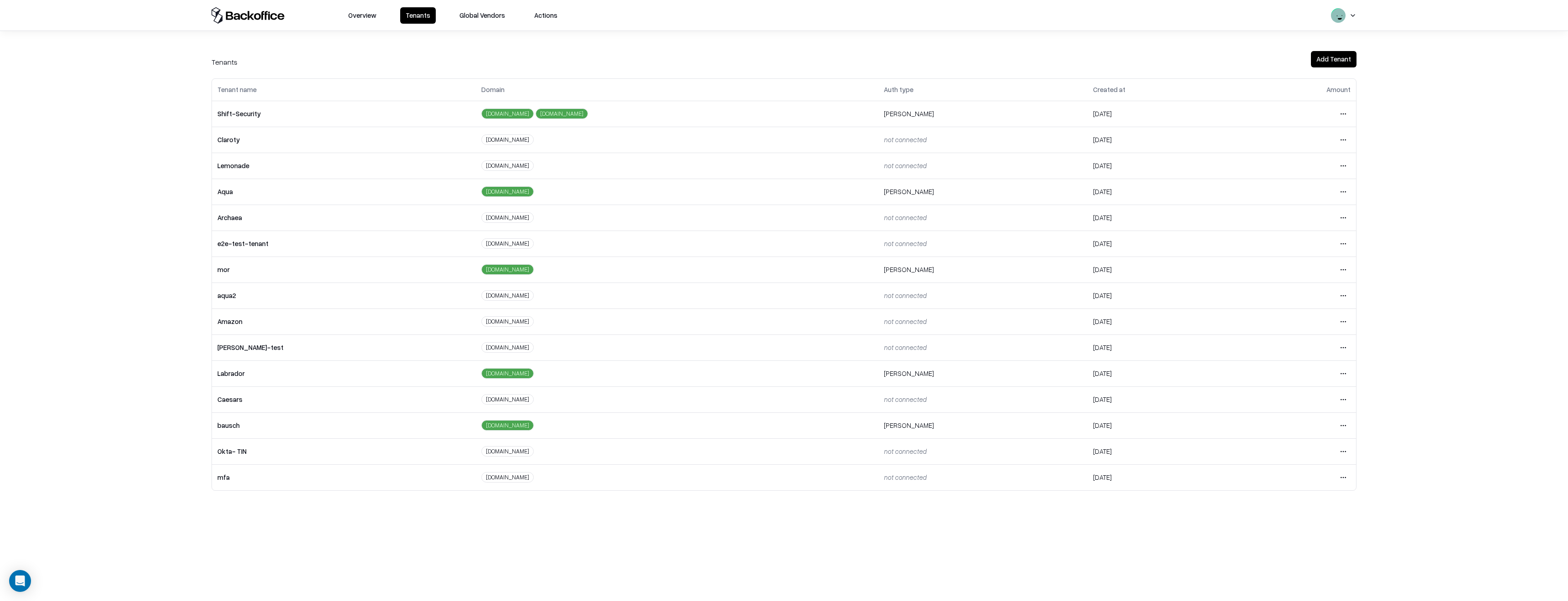
click at [1342, 192] on html "Overview Tenants Global Vendors Actions Tenants Add Tenant Tenant name Domain A…" at bounding box center [784, 300] width 1568 height 601
click at [1296, 268] on div "Login to tenant" at bounding box center [1305, 268] width 99 height 18
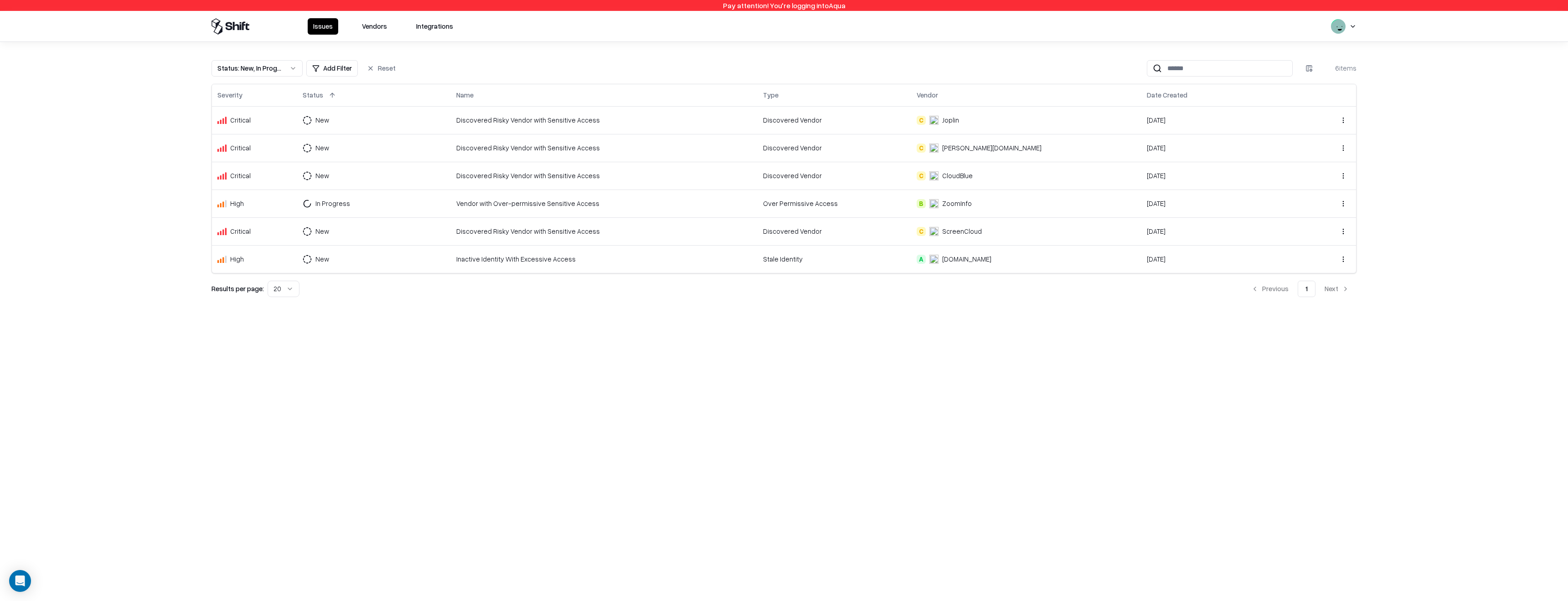
click at [372, 28] on button "Vendors" at bounding box center [374, 27] width 36 height 16
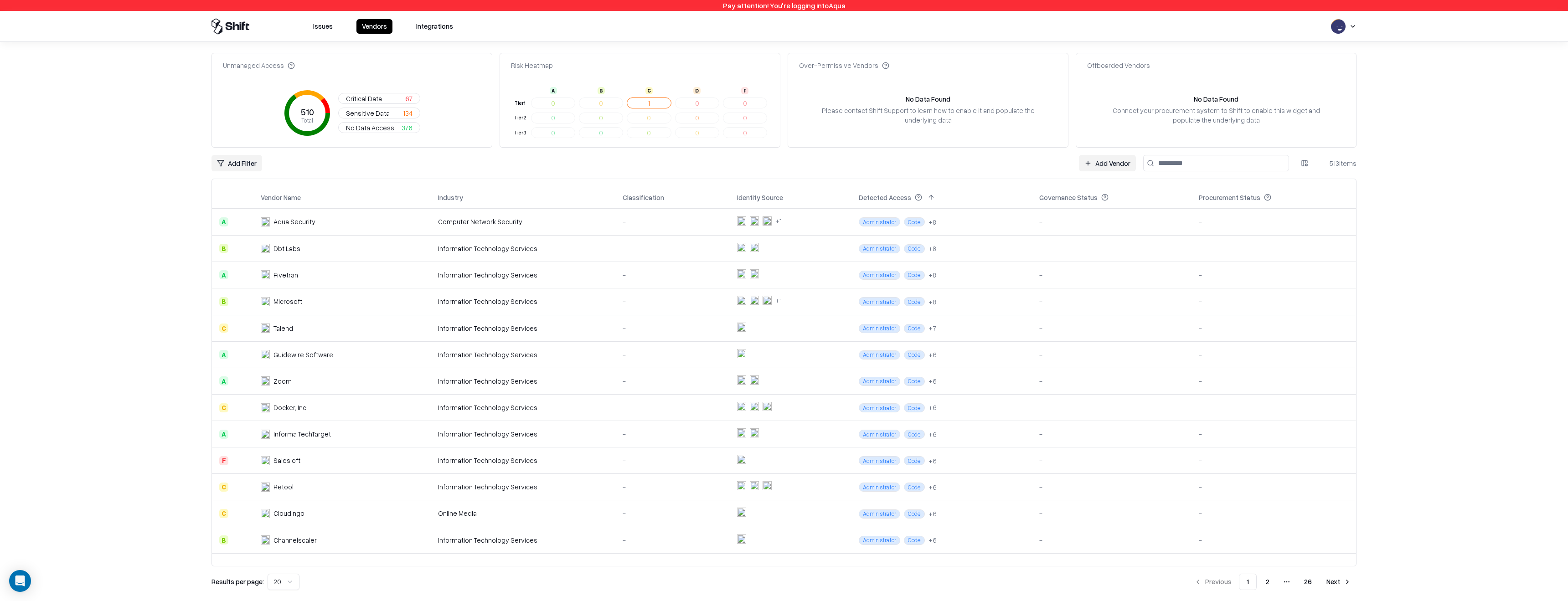
click at [461, 198] on div "Industry" at bounding box center [451, 197] width 25 height 9
